Goal: Task Accomplishment & Management: Use online tool/utility

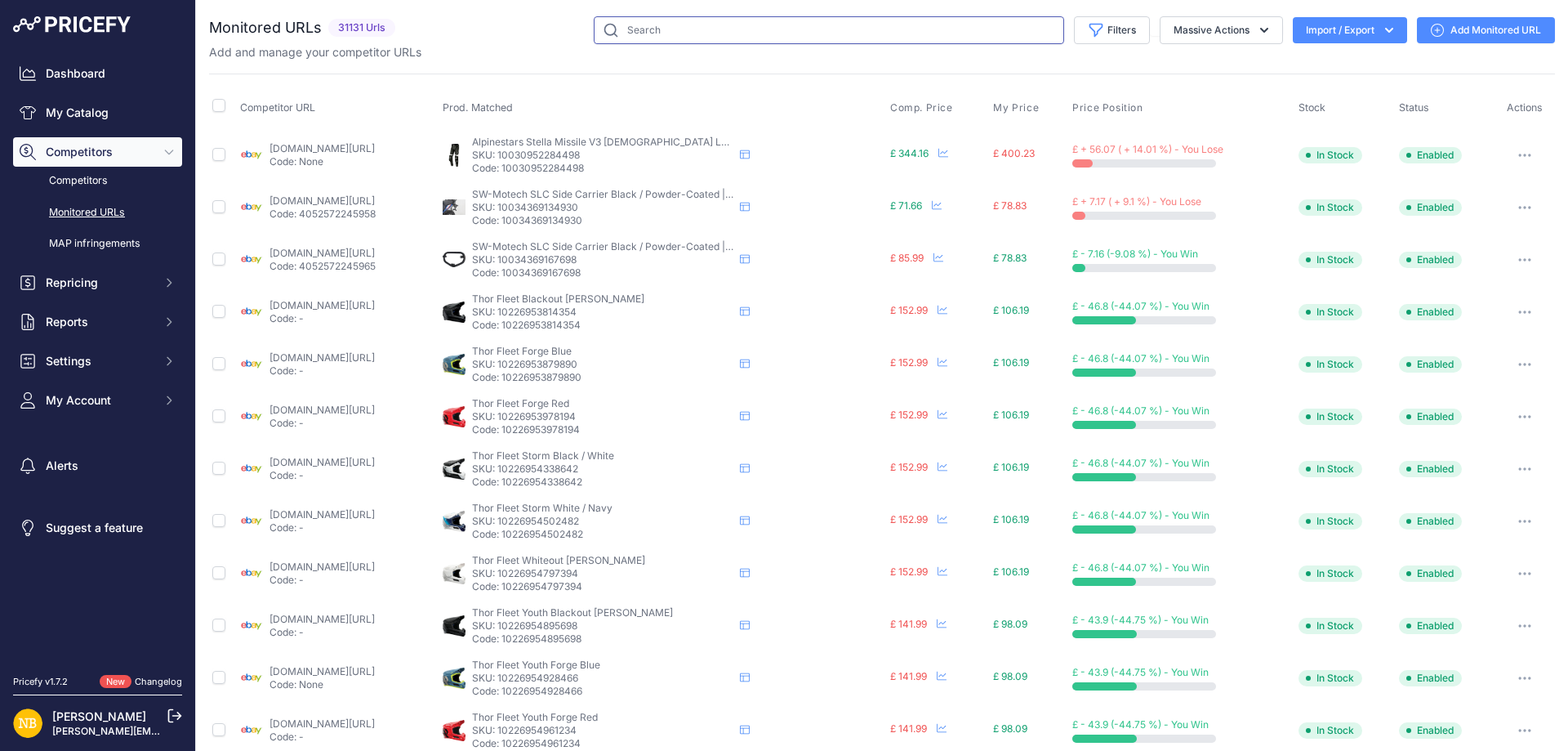
click at [667, 27] on input "text" at bounding box center [829, 30] width 471 height 28
paste input "[URL][DOMAIN_NAME]"
type input "[URL][DOMAIN_NAME]"
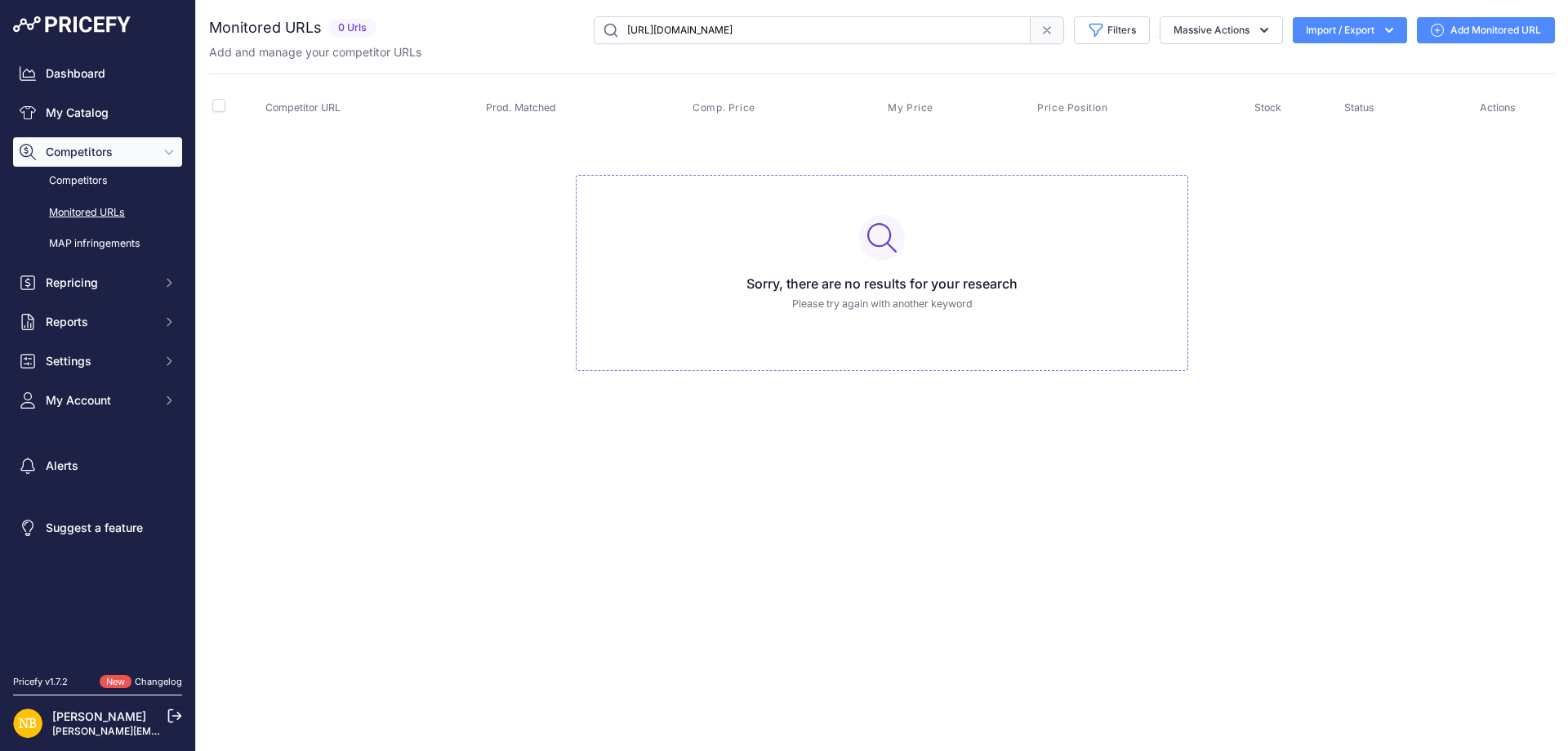
click at [905, 42] on input "[URL][DOMAIN_NAME]" at bounding box center [812, 30] width 437 height 28
paste input "[URL][DOMAIN_NAME]"
type input "[URL][DOMAIN_NAME]"
